Goal: Information Seeking & Learning: Learn about a topic

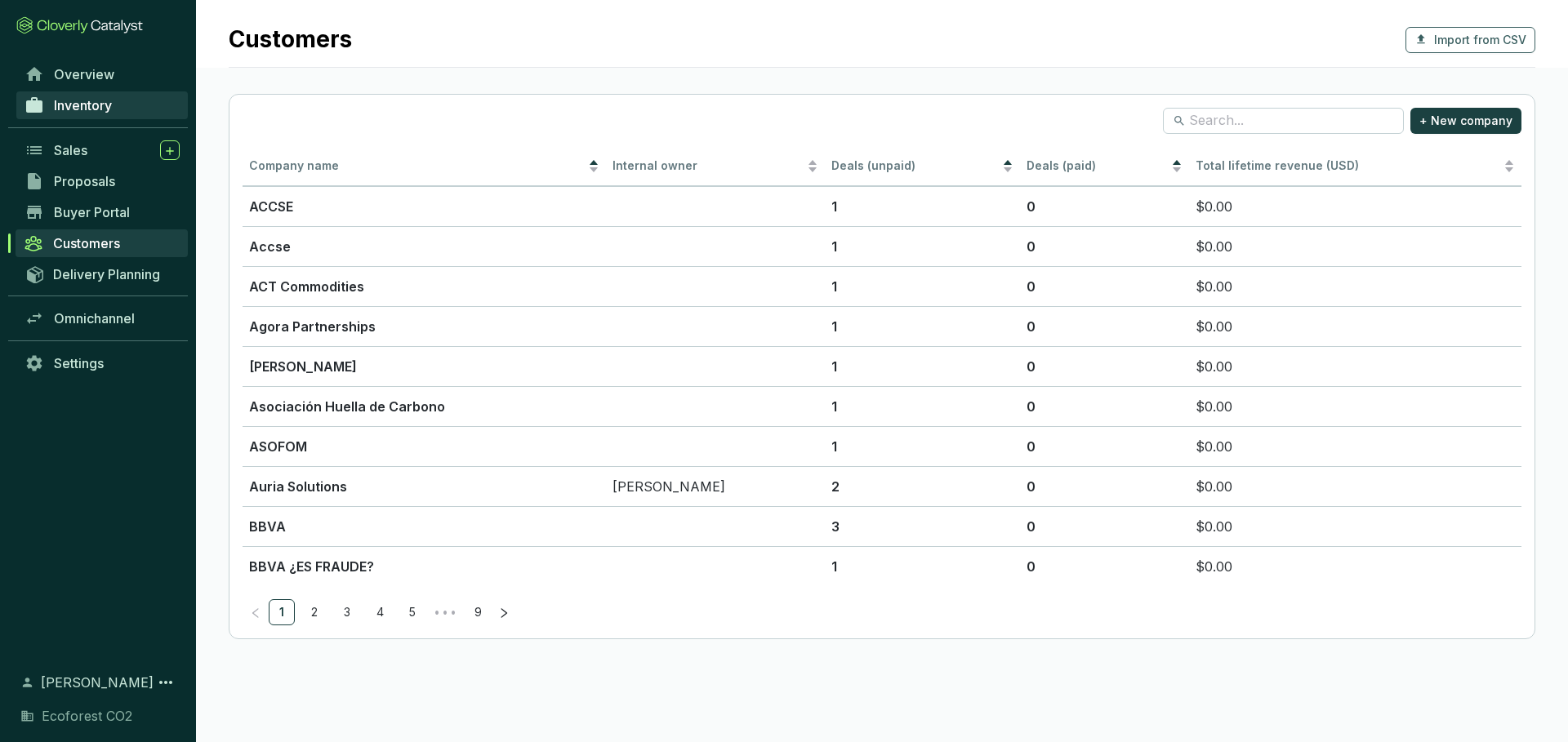
click at [130, 103] on link "Inventory" at bounding box center [102, 104] width 172 height 28
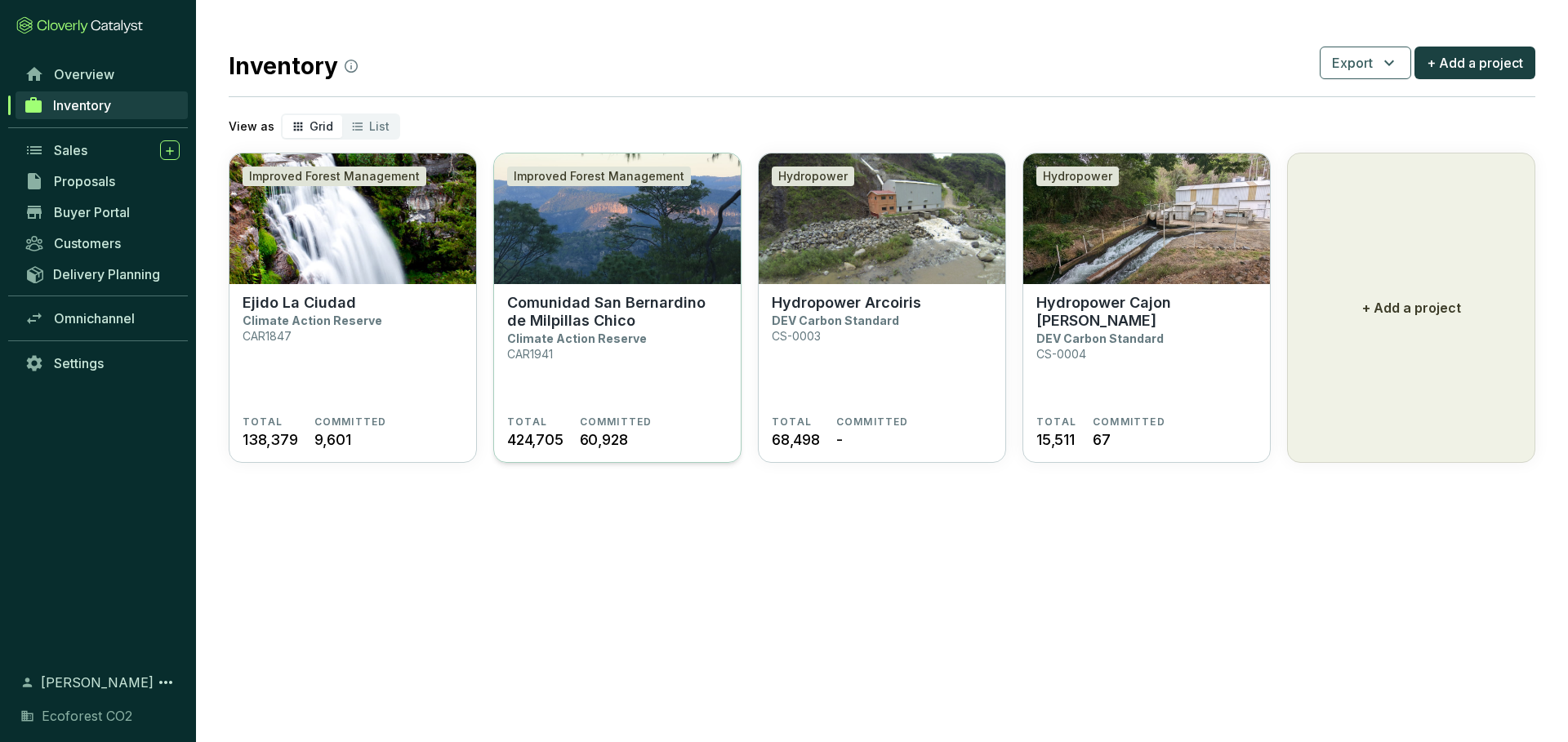
click at [648, 373] on section "Comunidad San Bernardino de Milpillas Chico Climate Action Reserve CAR1941" at bounding box center [617, 354] width 221 height 121
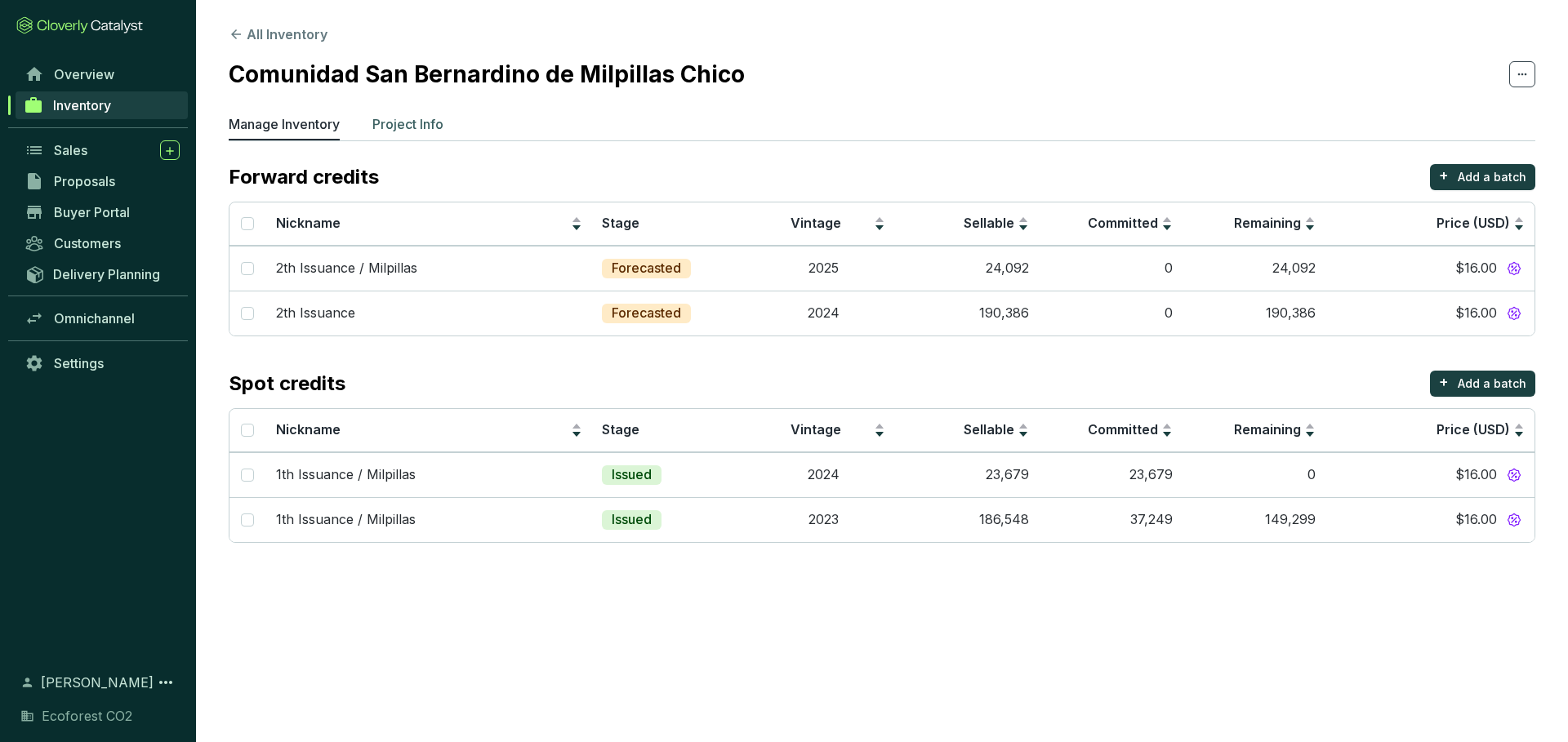
click at [429, 127] on p "Project Info" at bounding box center [408, 124] width 71 height 20
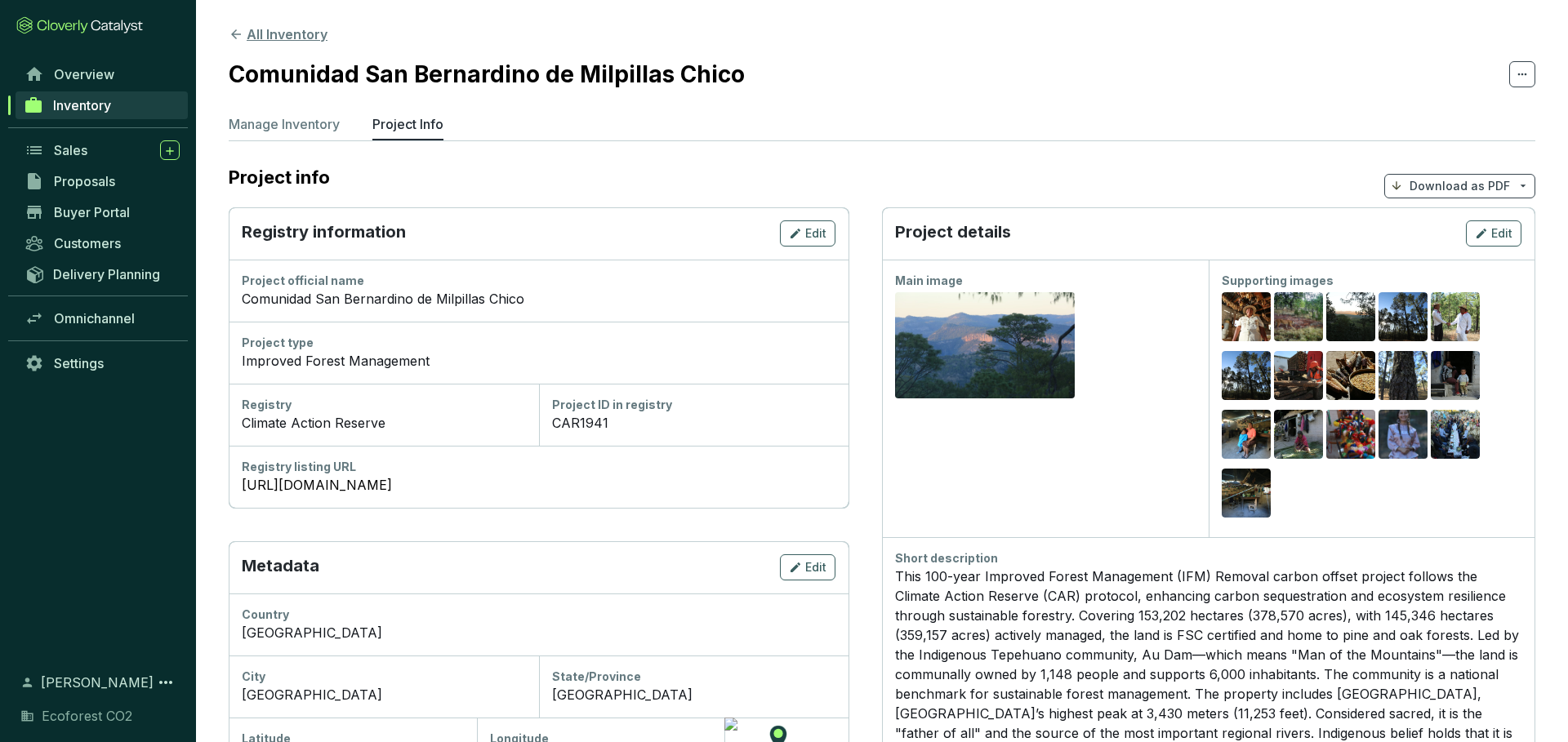
click at [239, 26] on button "All Inventory" at bounding box center [278, 34] width 99 height 20
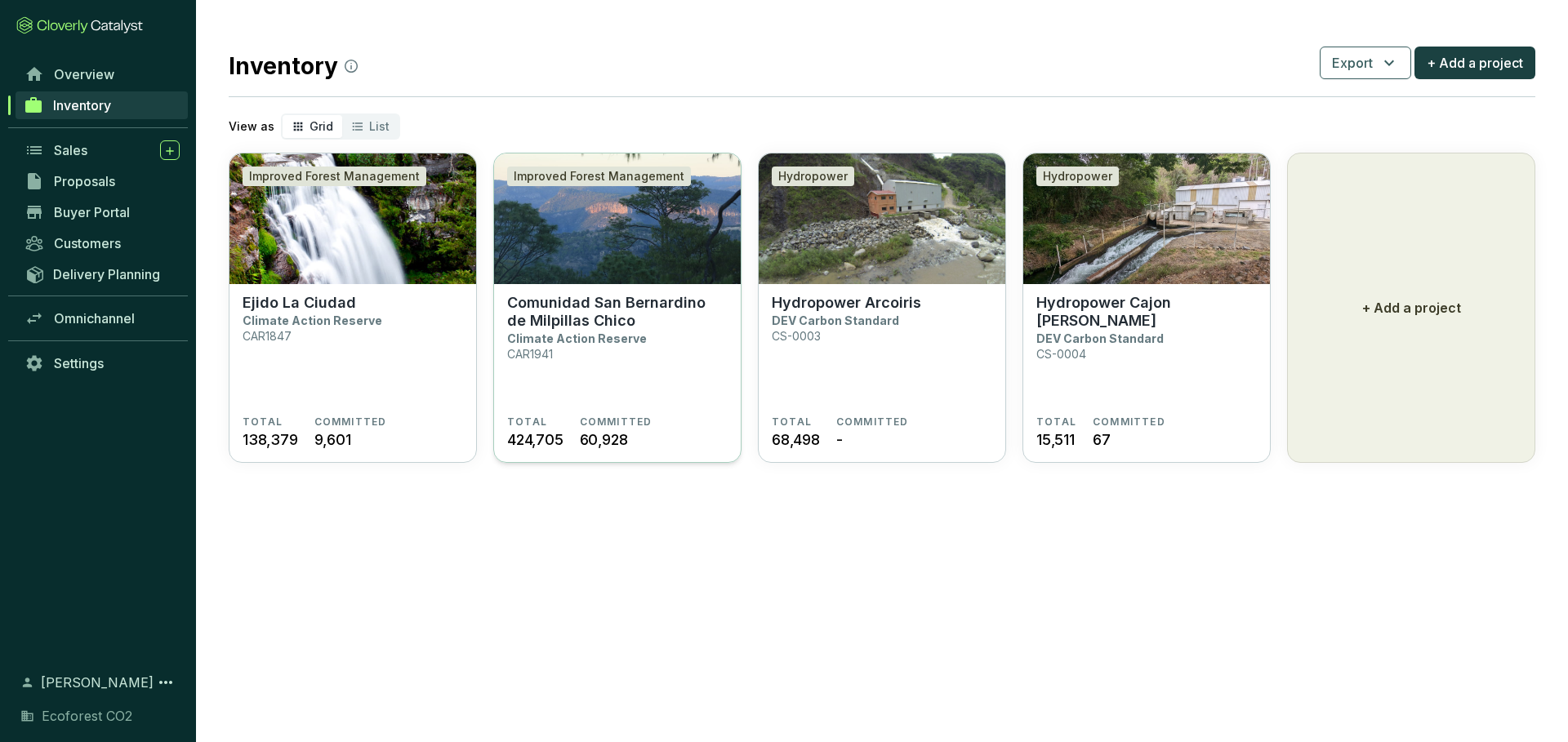
click at [577, 397] on section "Comunidad San Bernardino de Milpillas Chico Climate Action Reserve CAR1941" at bounding box center [617, 354] width 221 height 121
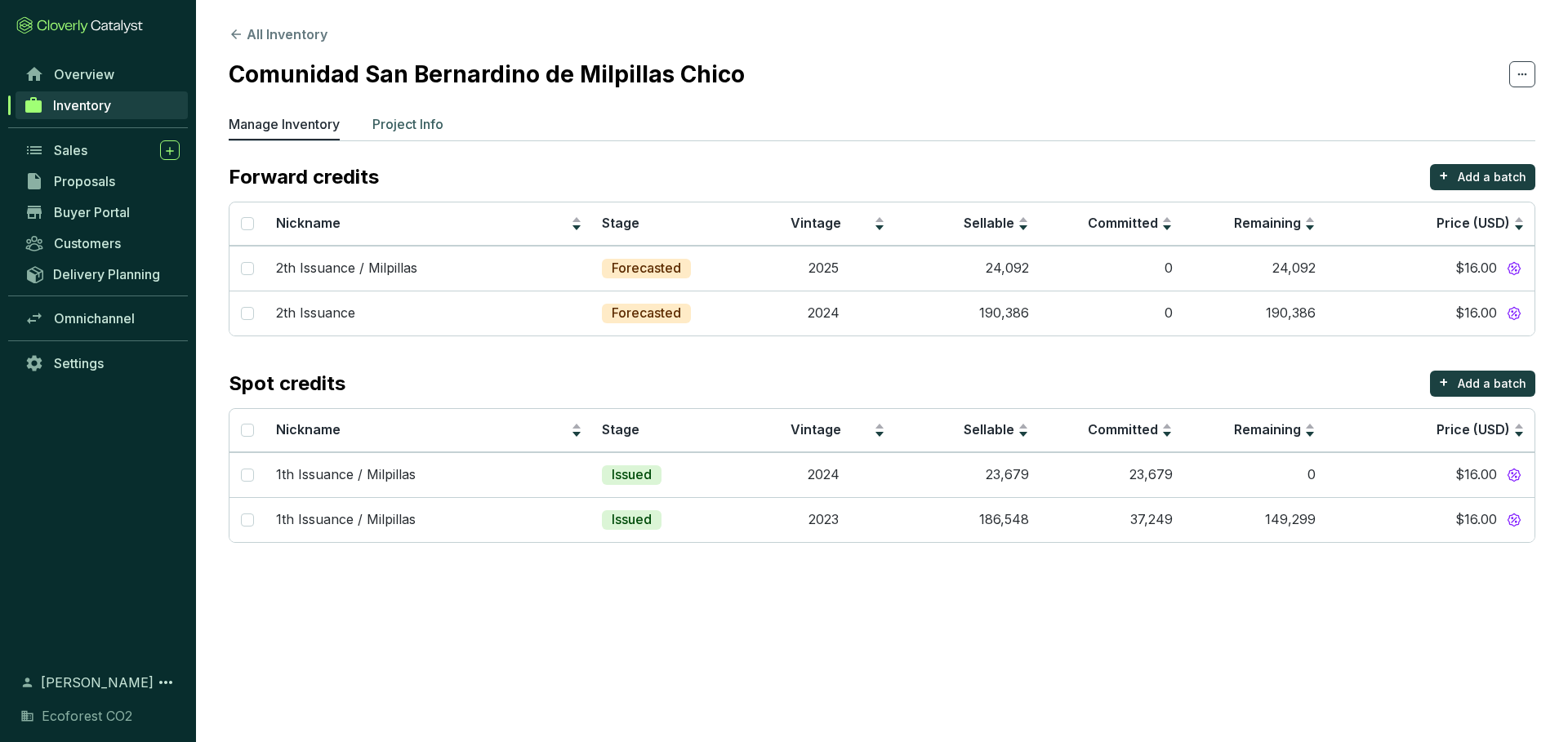
click at [416, 121] on p "Project Info" at bounding box center [408, 124] width 71 height 20
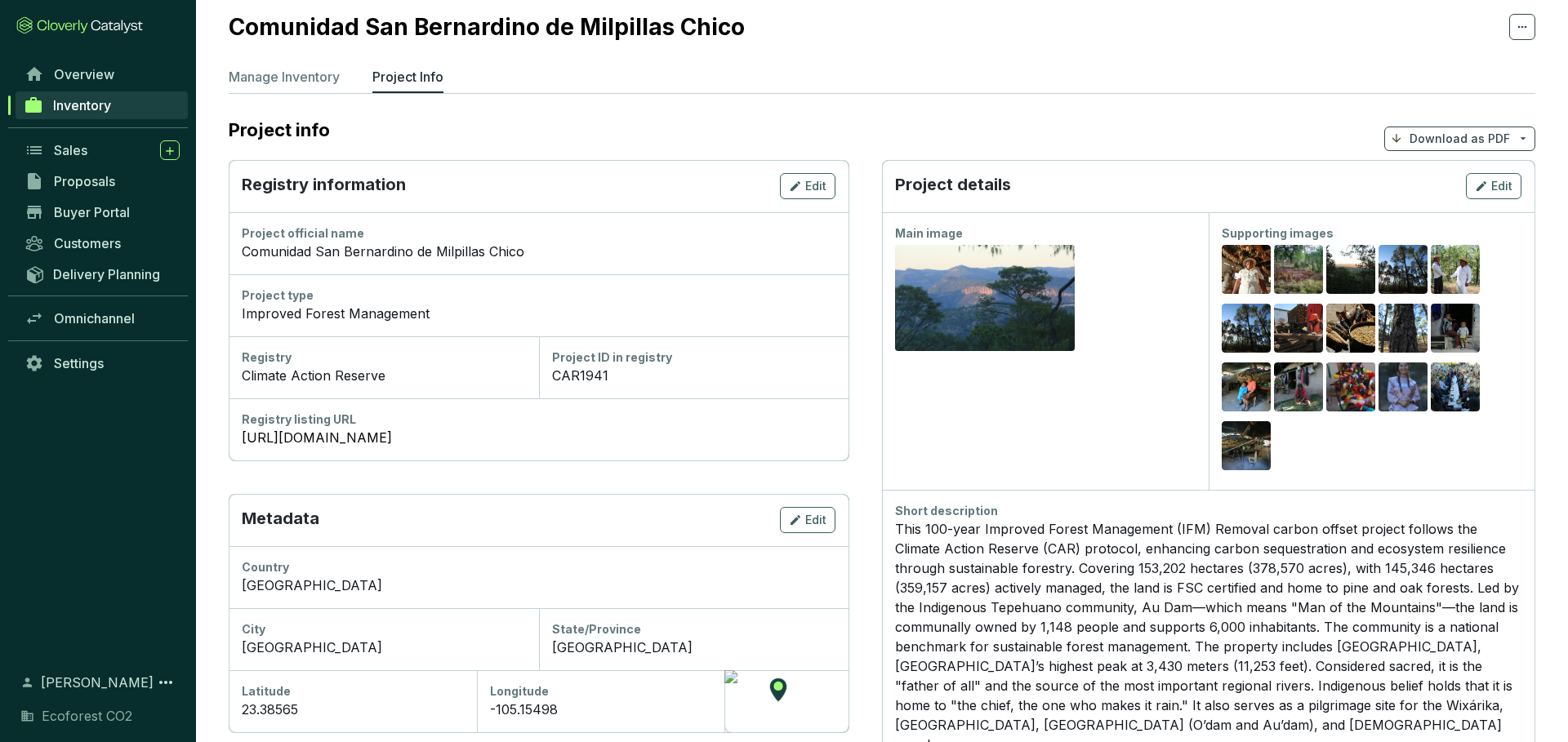
scroll to position [53, 0]
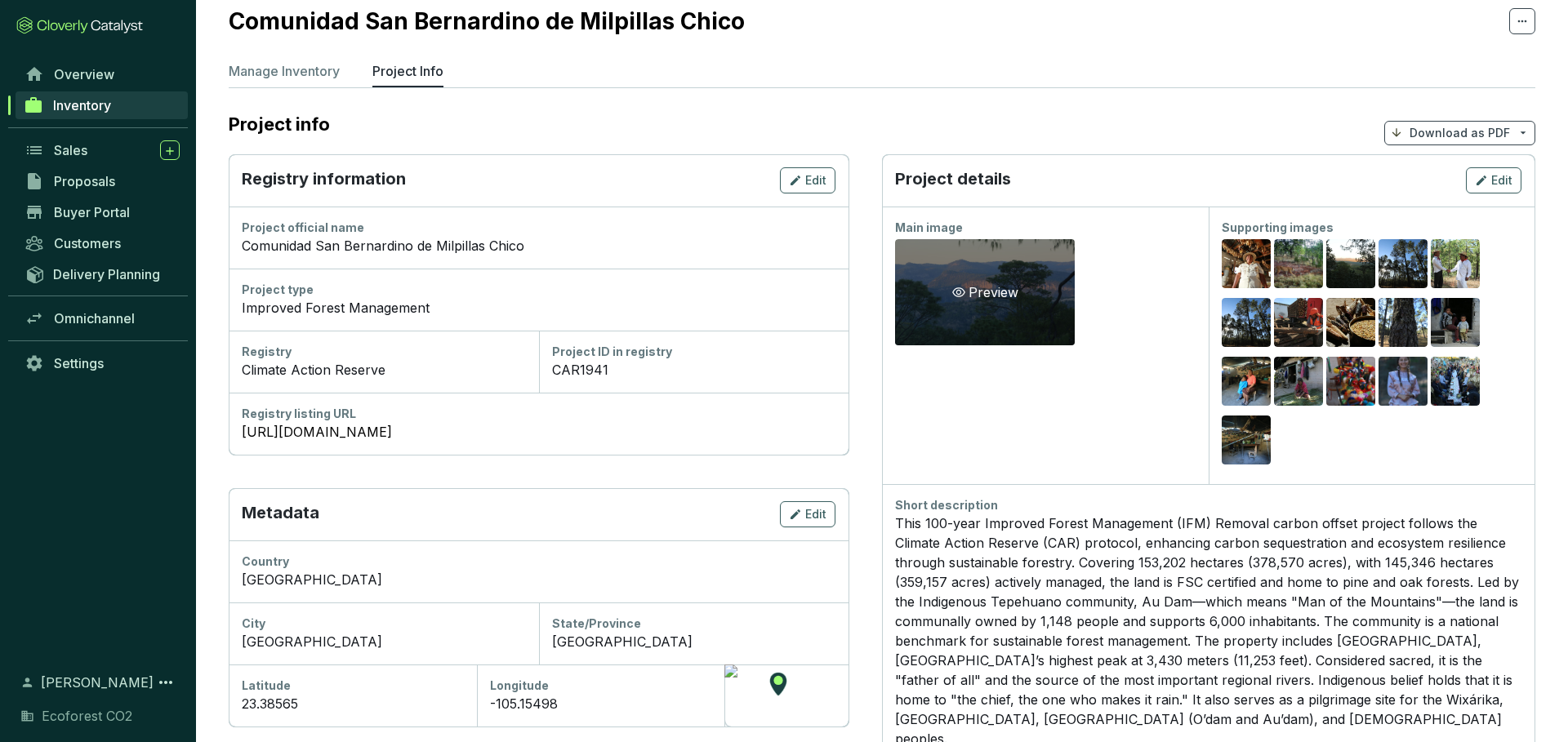
click at [1022, 312] on div "Preview" at bounding box center [985, 292] width 180 height 106
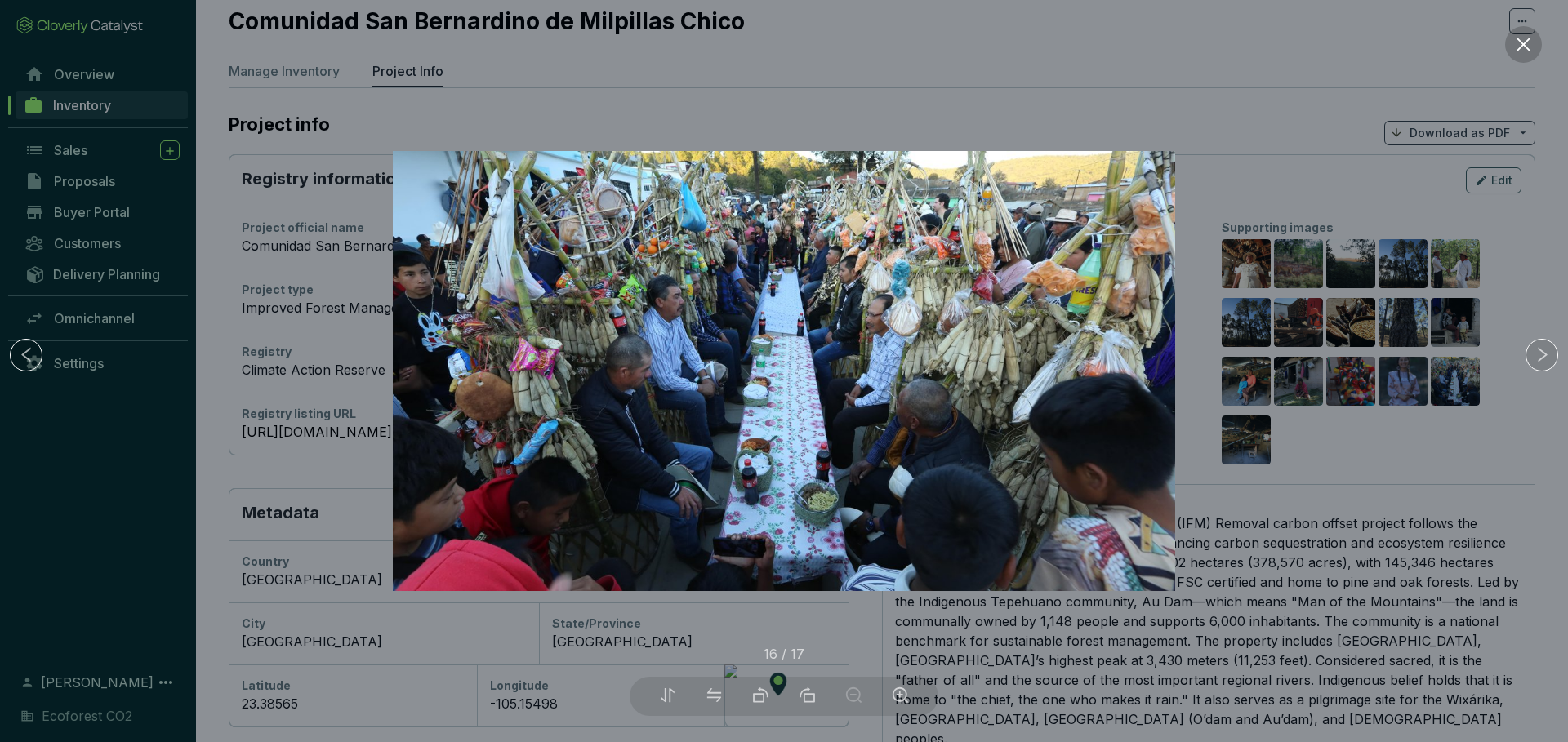
click at [1514, 55] on button at bounding box center [1523, 44] width 37 height 37
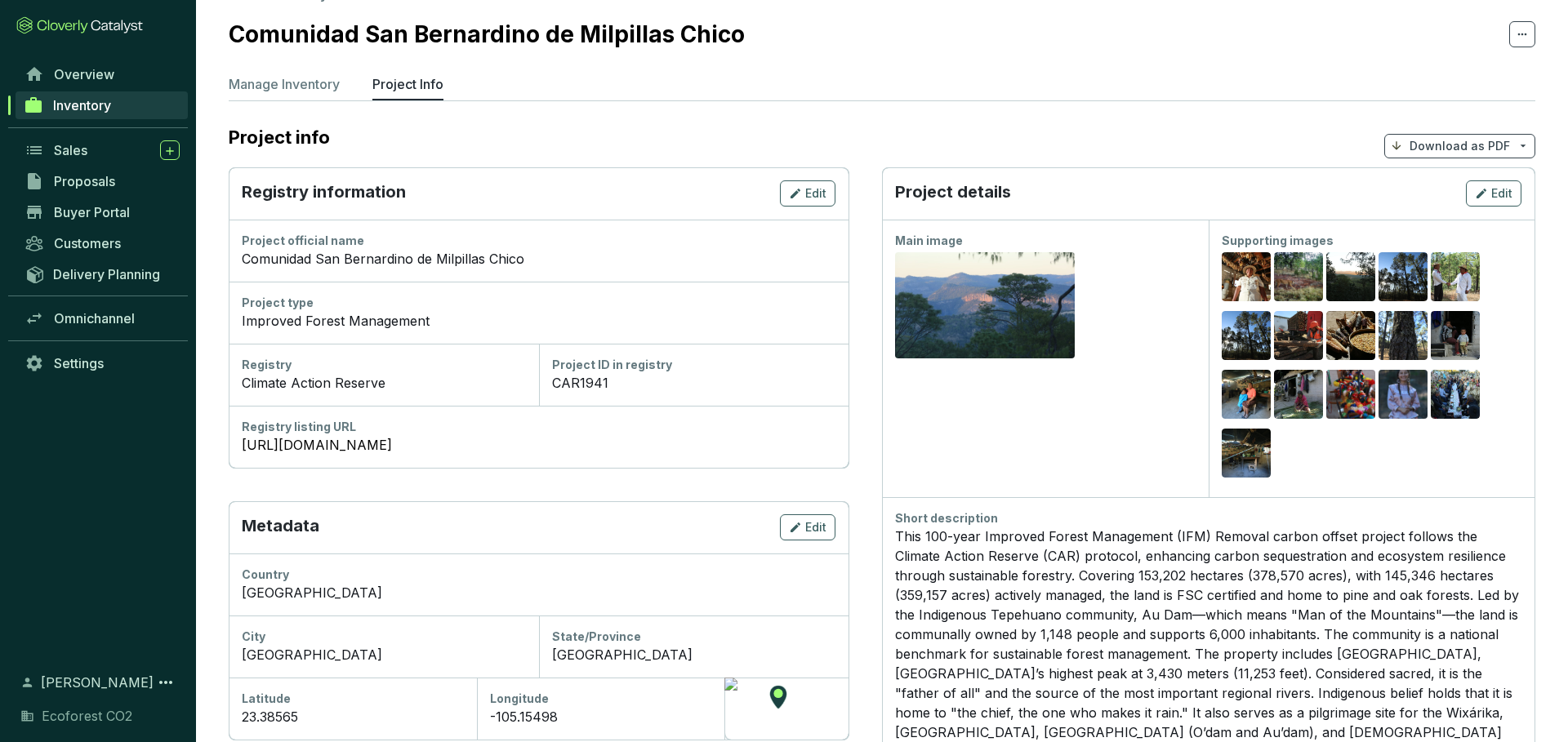
scroll to position [0, 0]
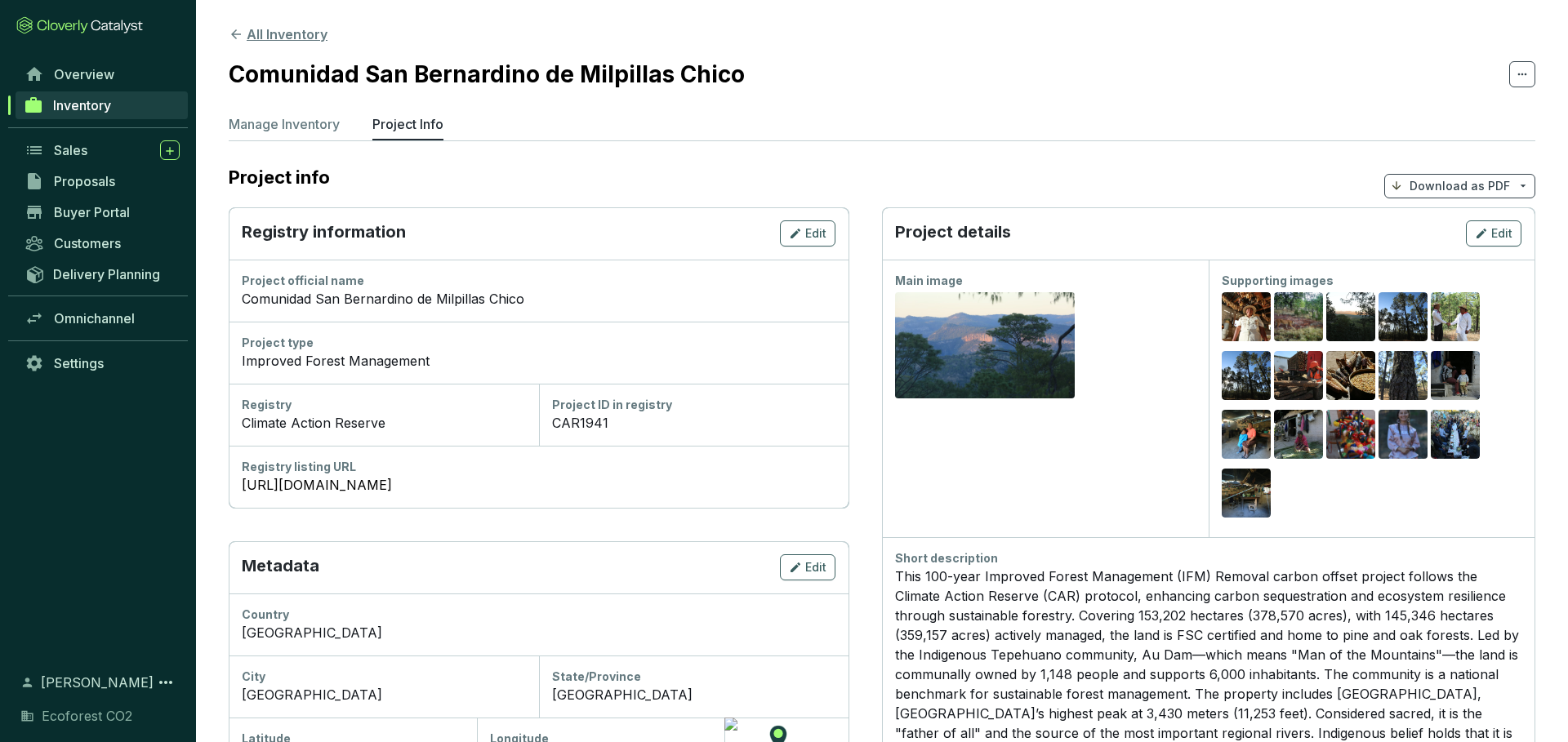
click at [239, 27] on icon at bounding box center [236, 34] width 14 height 14
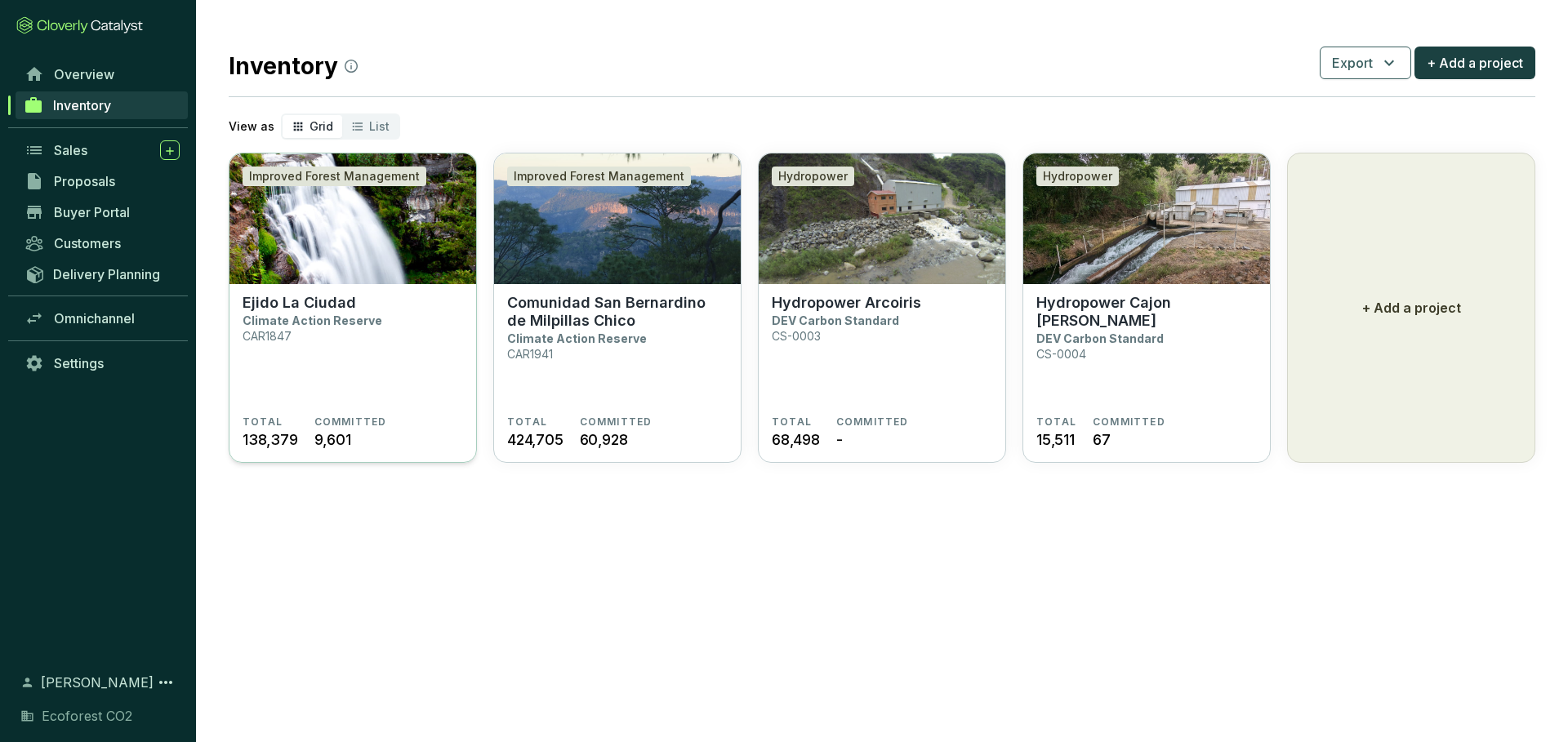
click at [350, 350] on section "Ejido La Ciudad Climate Action Reserve CAR1847" at bounding box center [352, 354] width 221 height 121
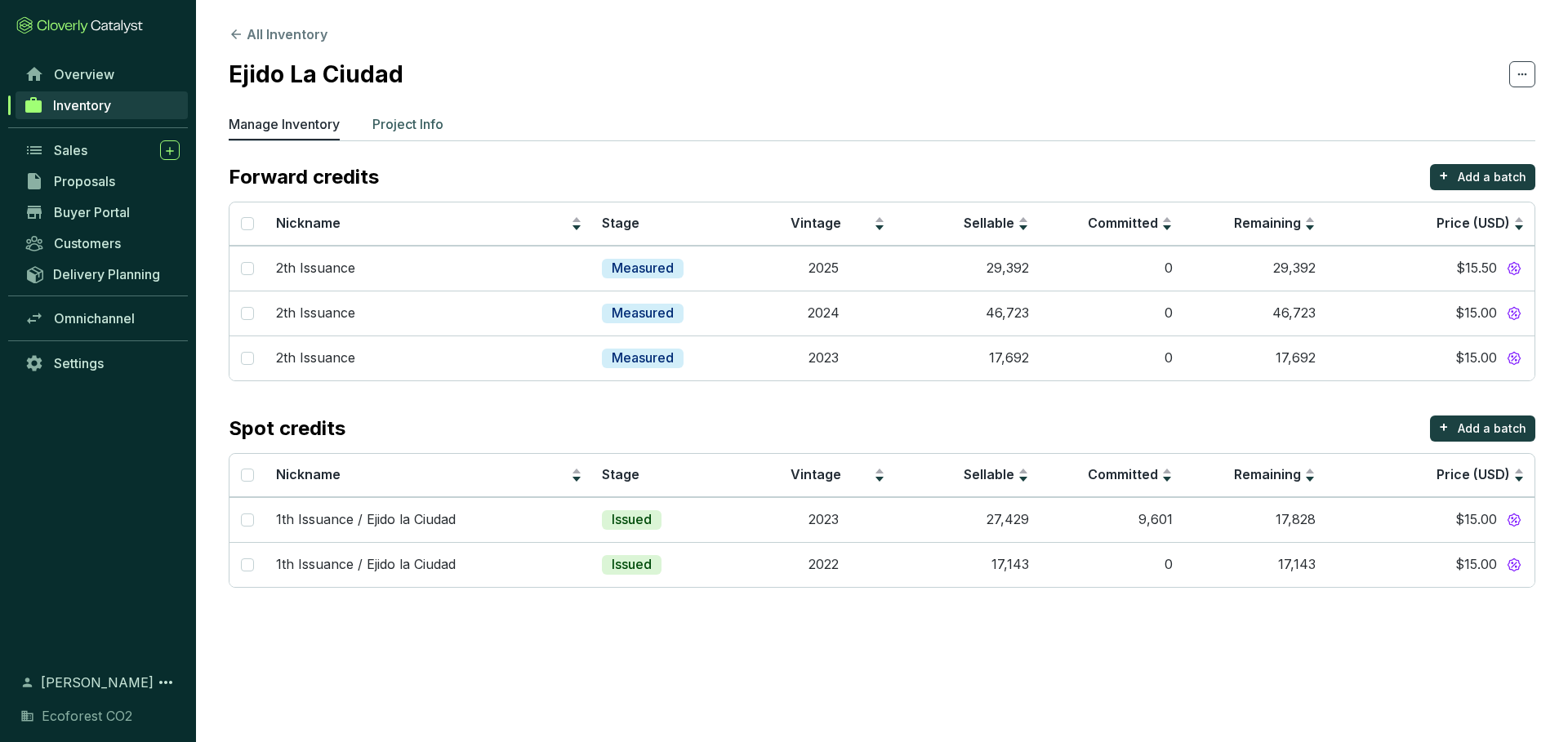
click at [421, 119] on p "Project Info" at bounding box center [408, 124] width 71 height 20
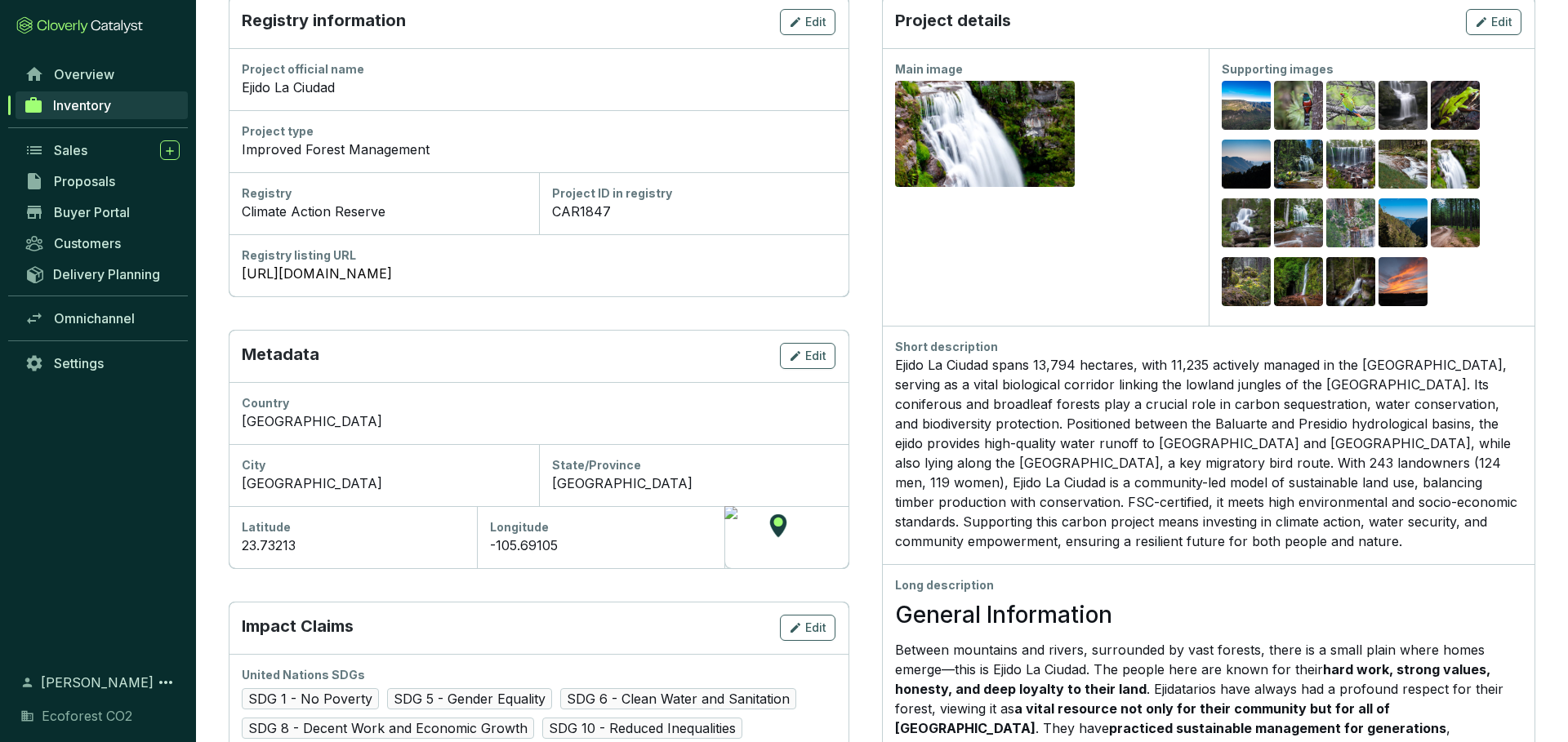
scroll to position [224, 0]
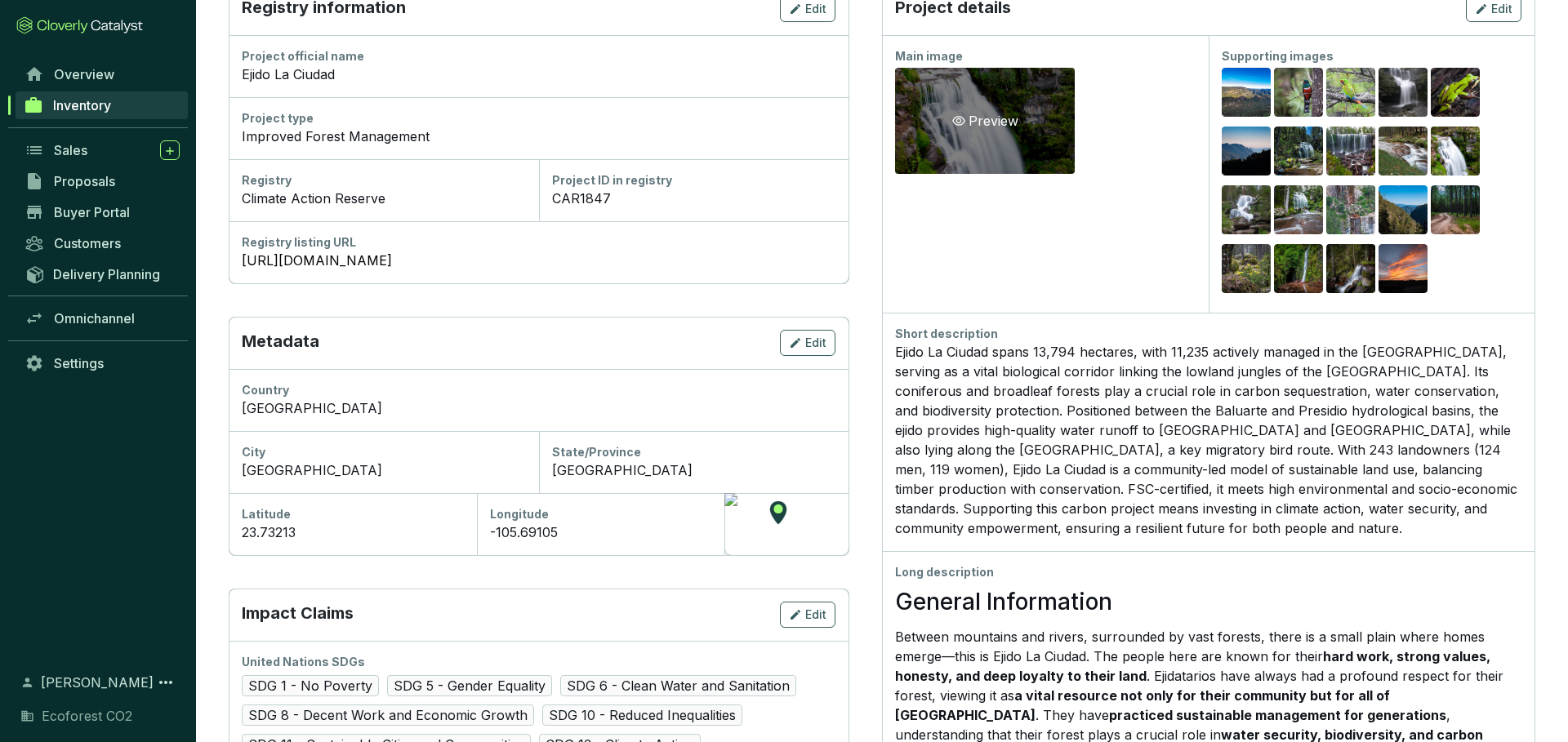
click at [973, 146] on div "Preview" at bounding box center [985, 121] width 180 height 106
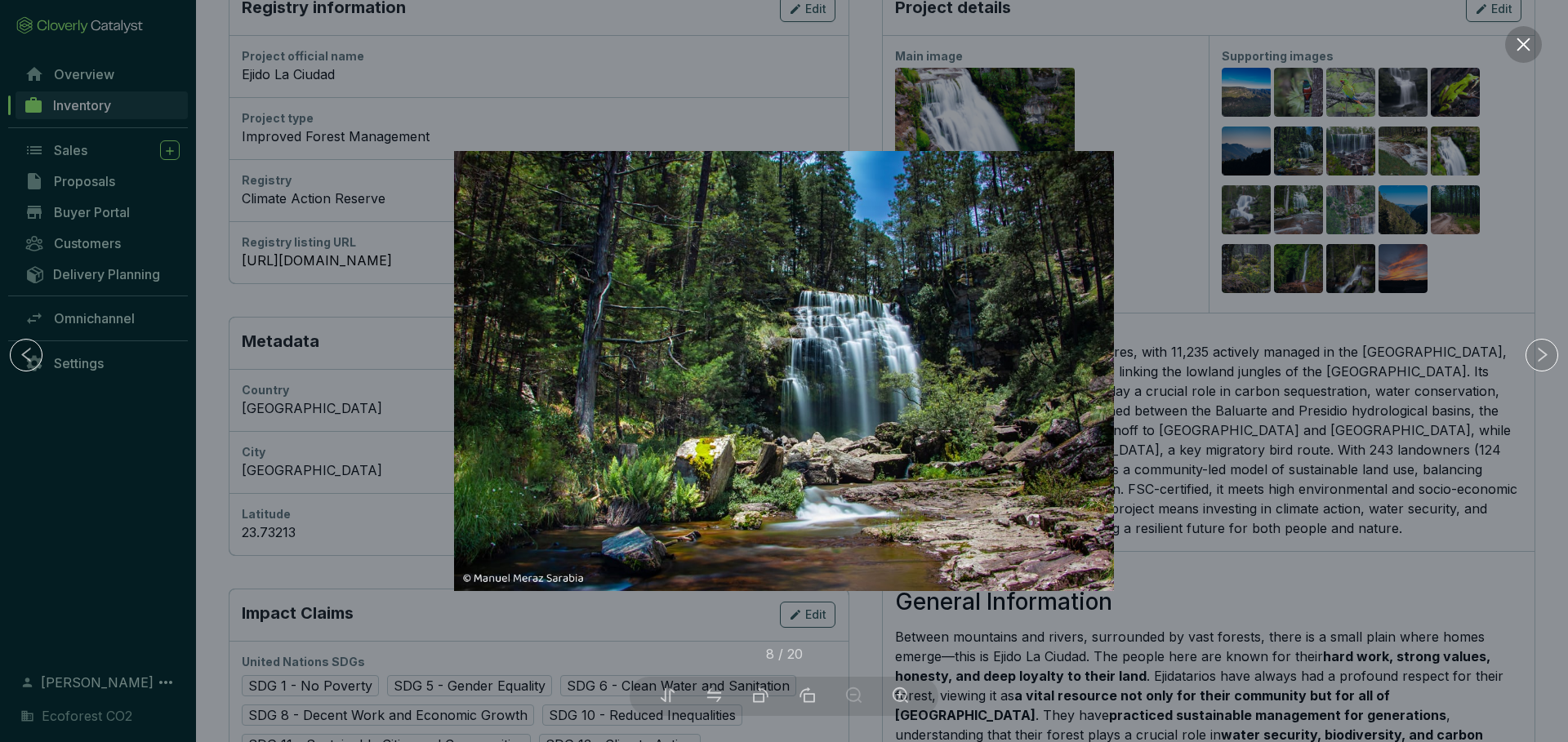
click at [1534, 46] on button at bounding box center [1523, 44] width 37 height 37
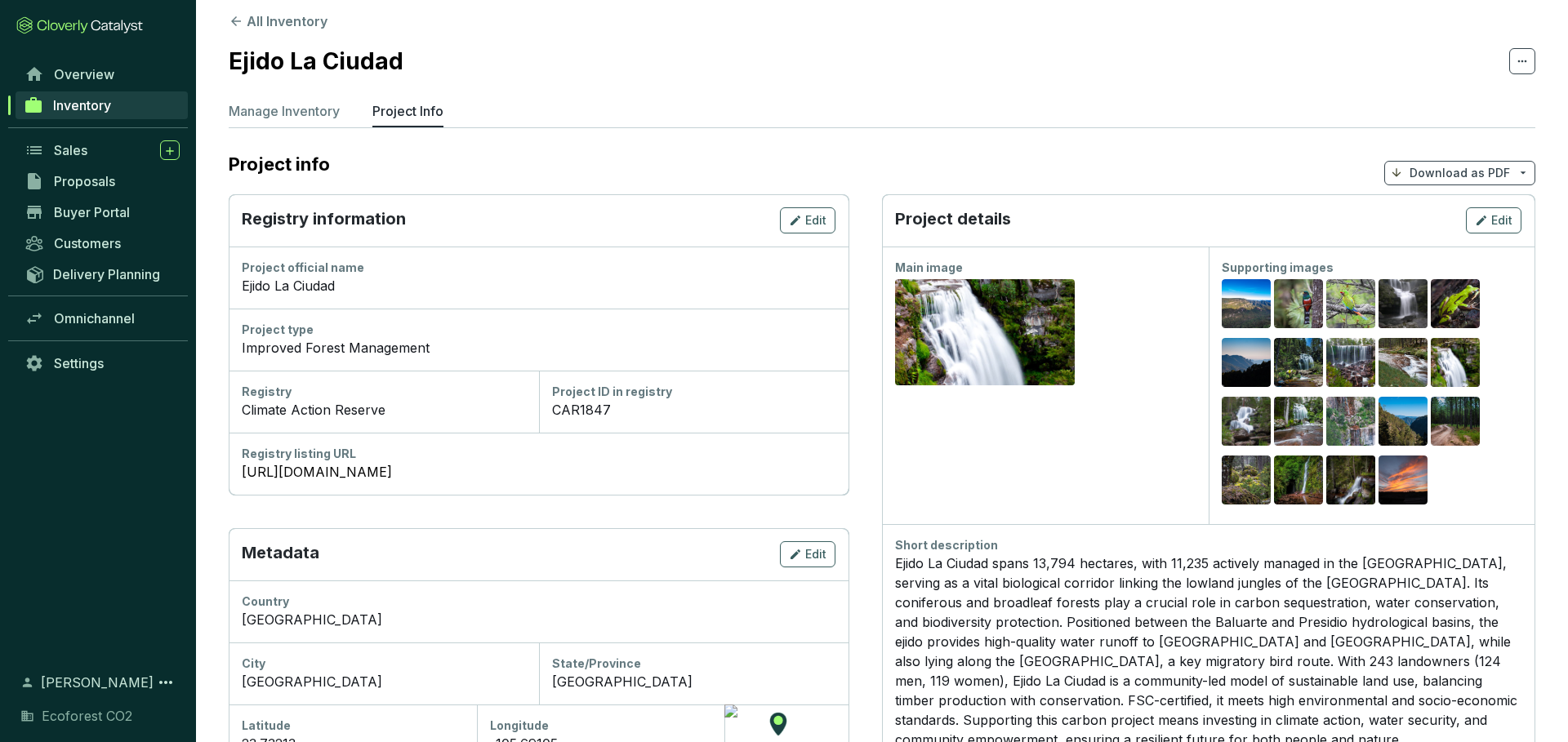
scroll to position [0, 0]
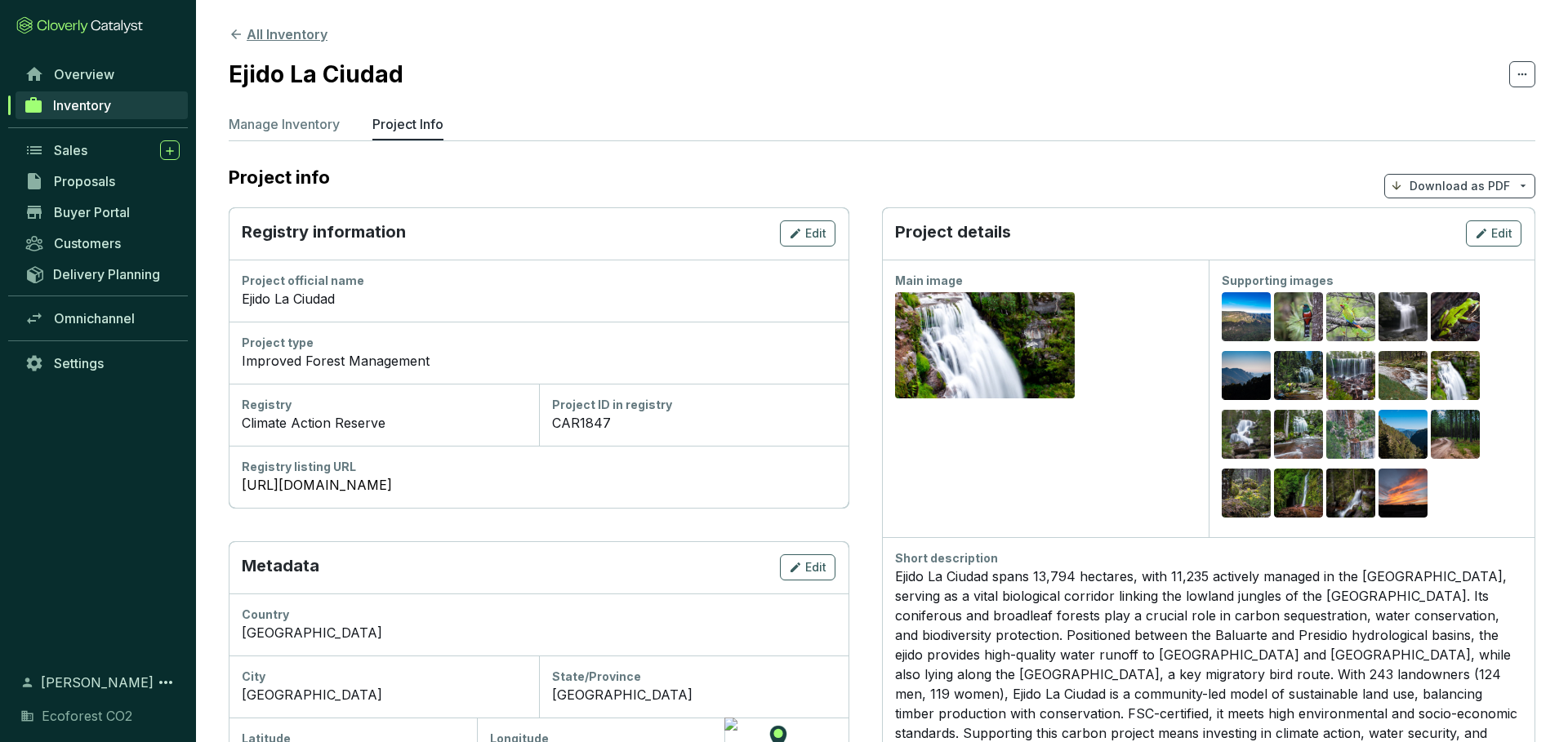
click at [242, 30] on icon at bounding box center [236, 34] width 14 height 14
